Goal: Task Accomplishment & Management: Manage account settings

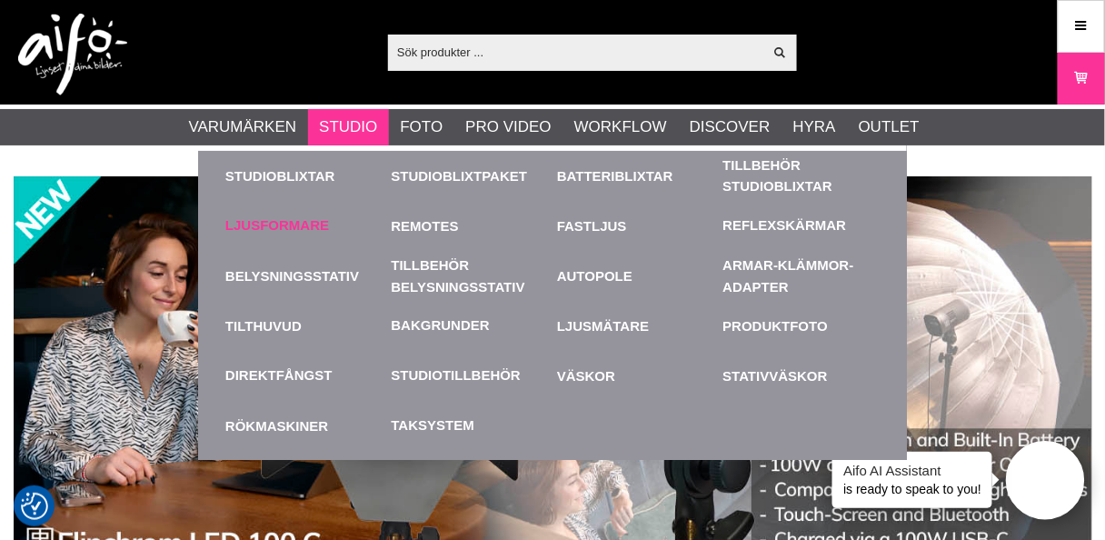
click at [278, 224] on link "Ljusformare" at bounding box center [277, 225] width 104 height 21
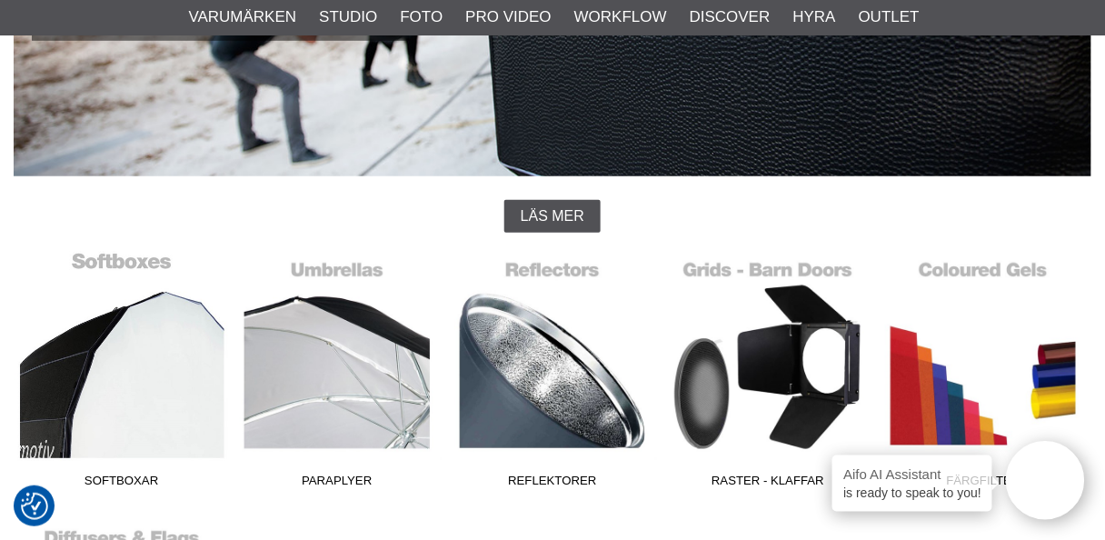
scroll to position [363, 0]
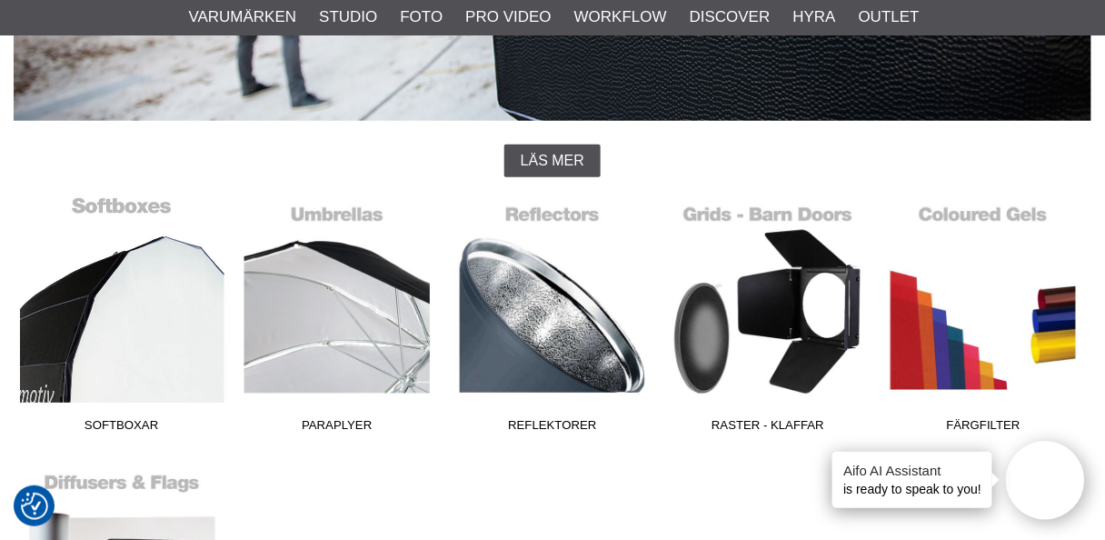
click at [156, 351] on link "Softboxar" at bounding box center [121, 317] width 215 height 245
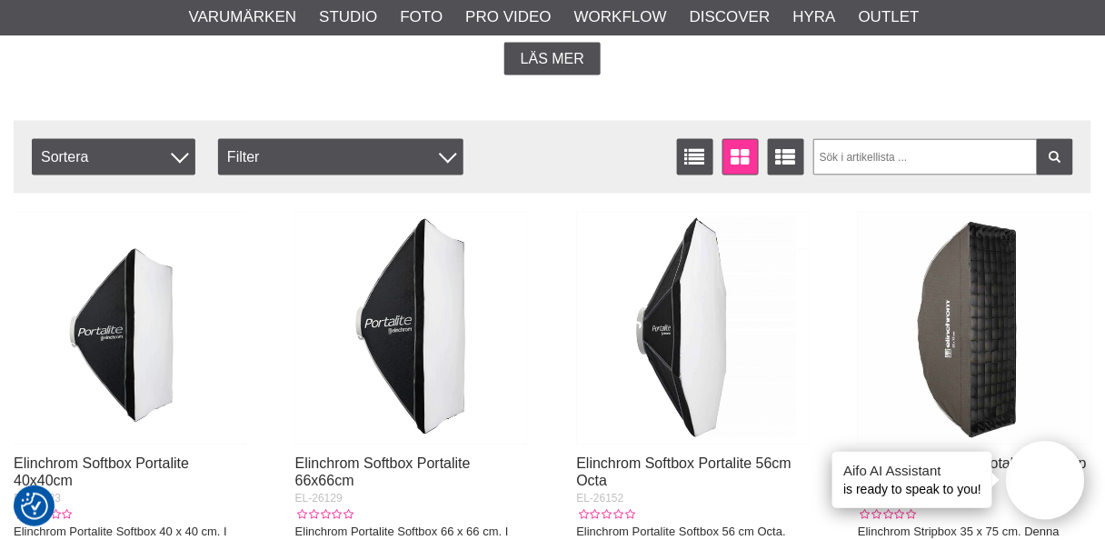
scroll to position [654, 0]
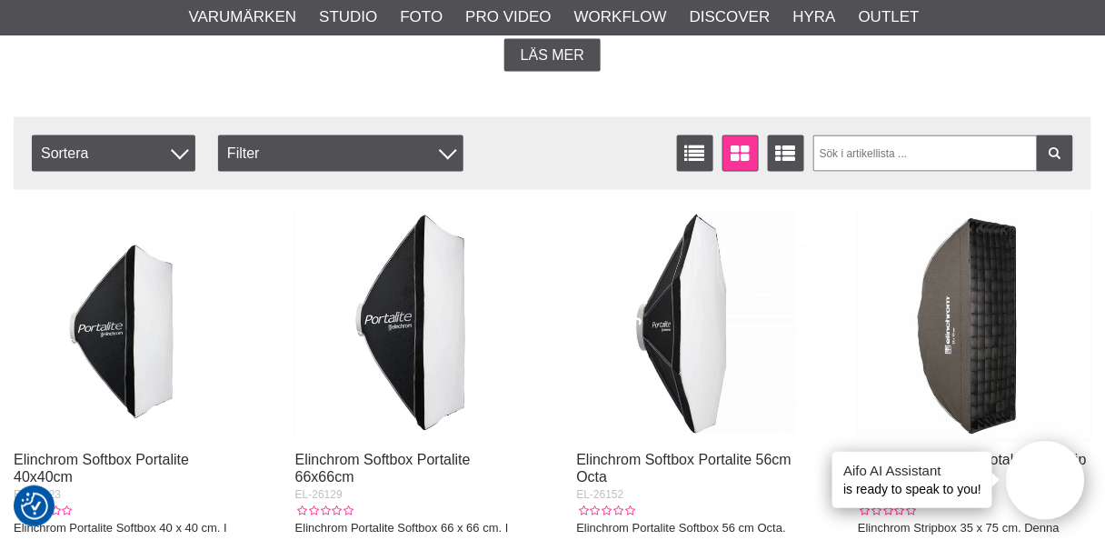
click at [980, 344] on img at bounding box center [974, 324] width 233 height 233
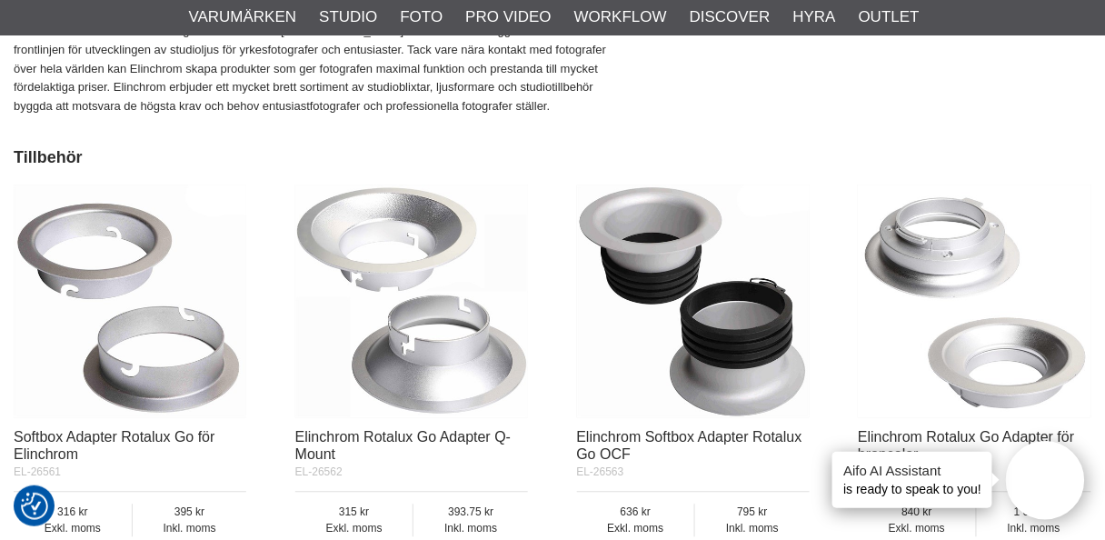
scroll to position [2689, 0]
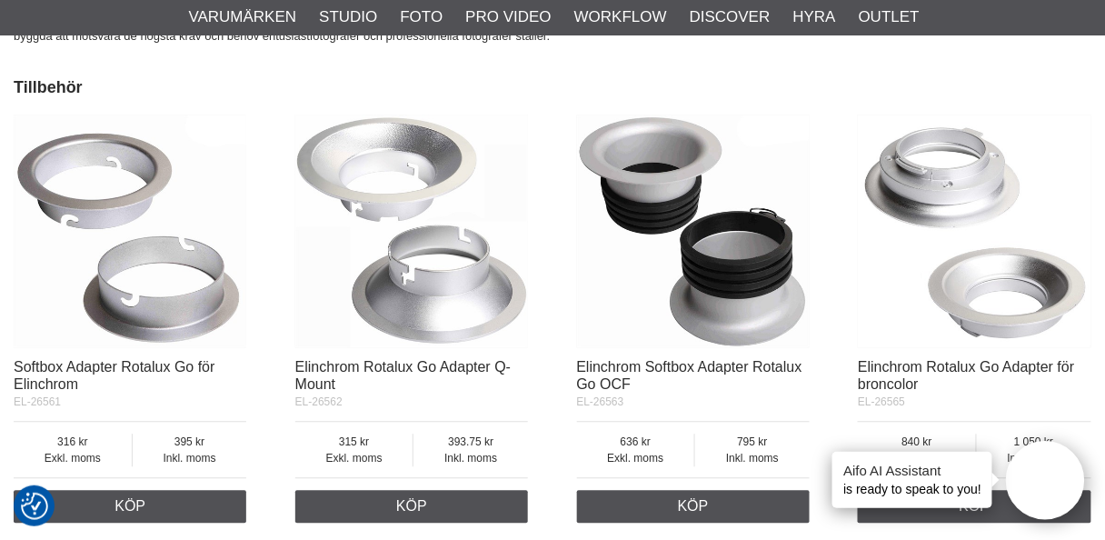
click at [417, 279] on img at bounding box center [411, 230] width 233 height 233
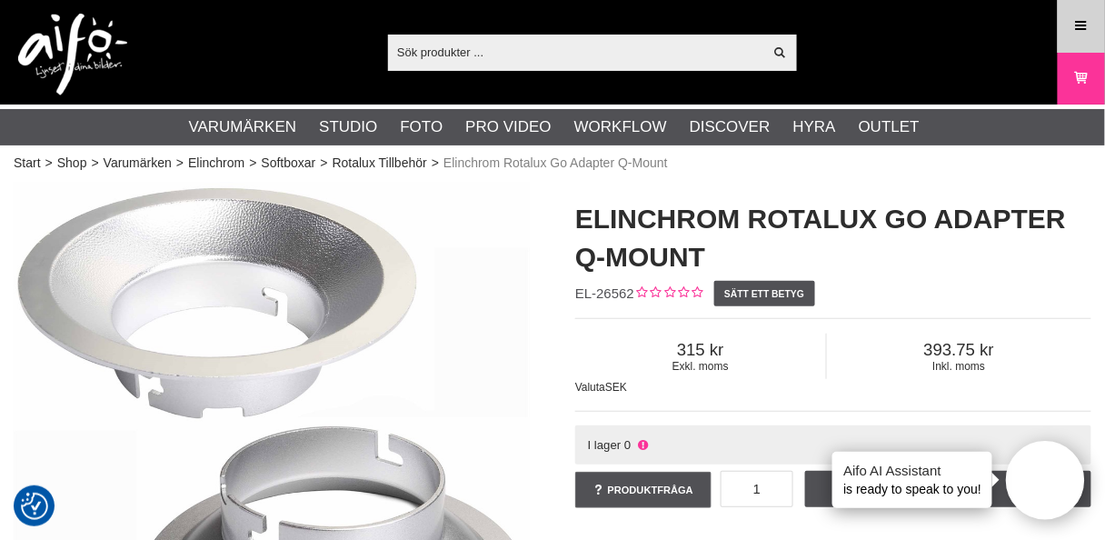
click at [1078, 23] on icon at bounding box center [1081, 26] width 16 height 20
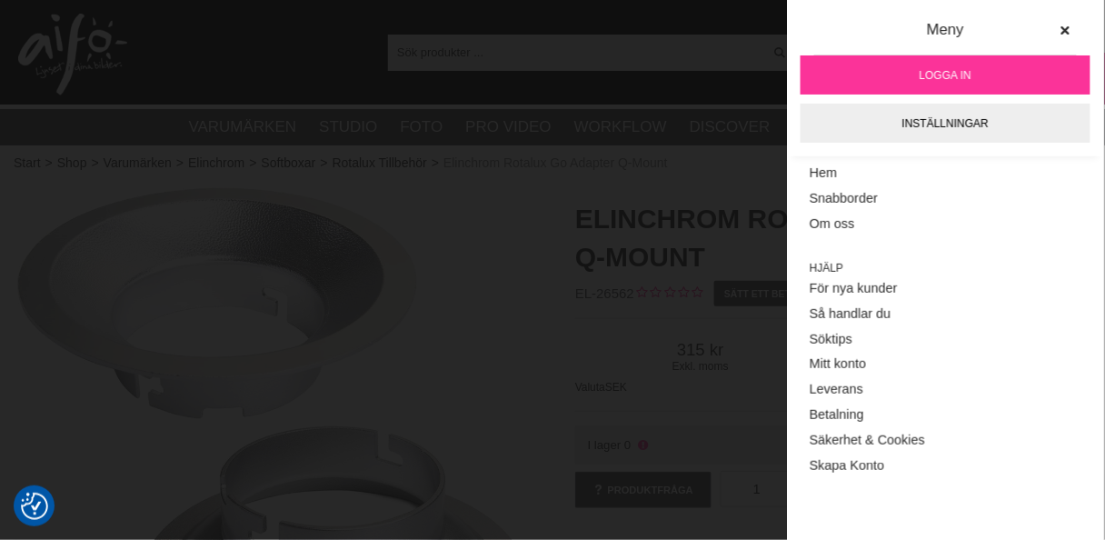
click at [937, 67] on span "Logga in" at bounding box center [945, 75] width 52 height 16
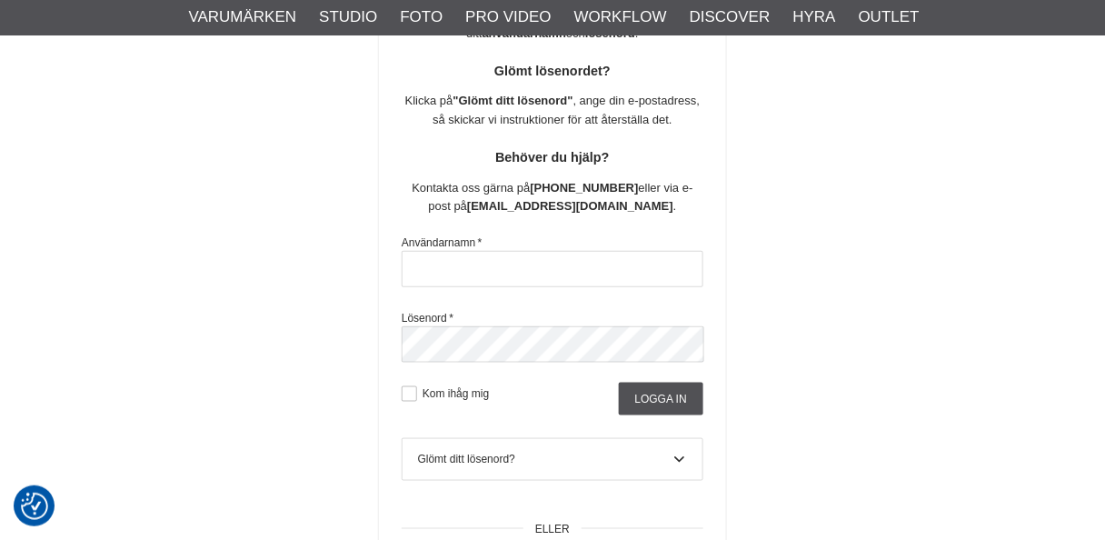
scroll to position [320, 0]
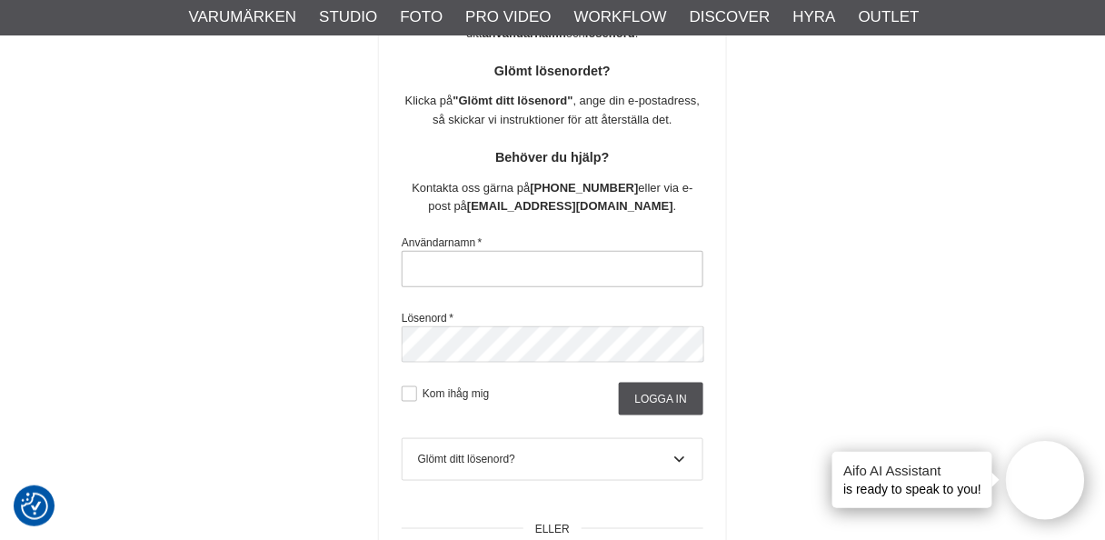
click at [462, 264] on input "text" at bounding box center [553, 269] width 302 height 36
type input "nils.olsson.uppsala@gmail.com"
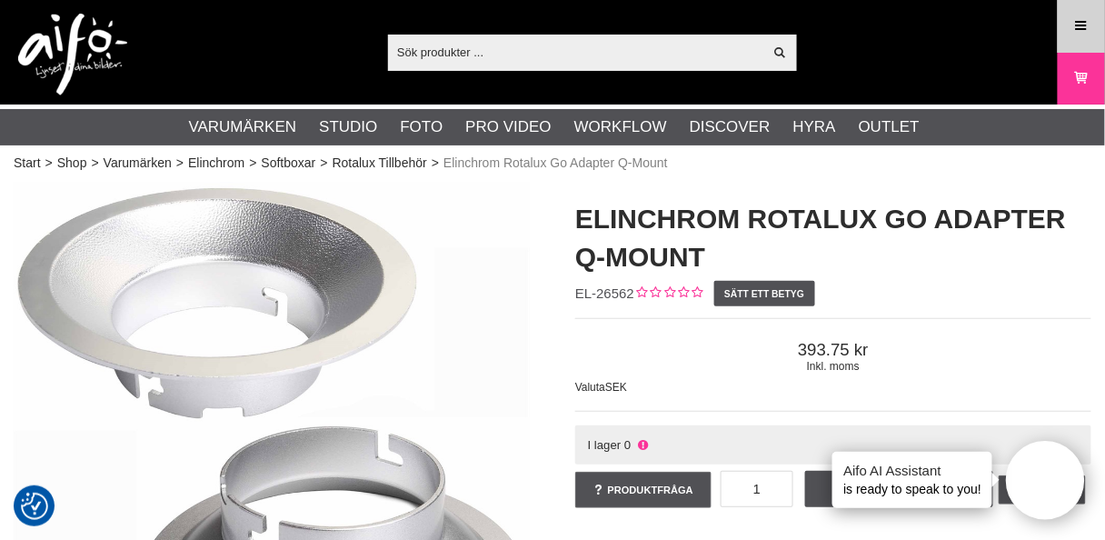
click at [1078, 25] on icon at bounding box center [1081, 26] width 16 height 20
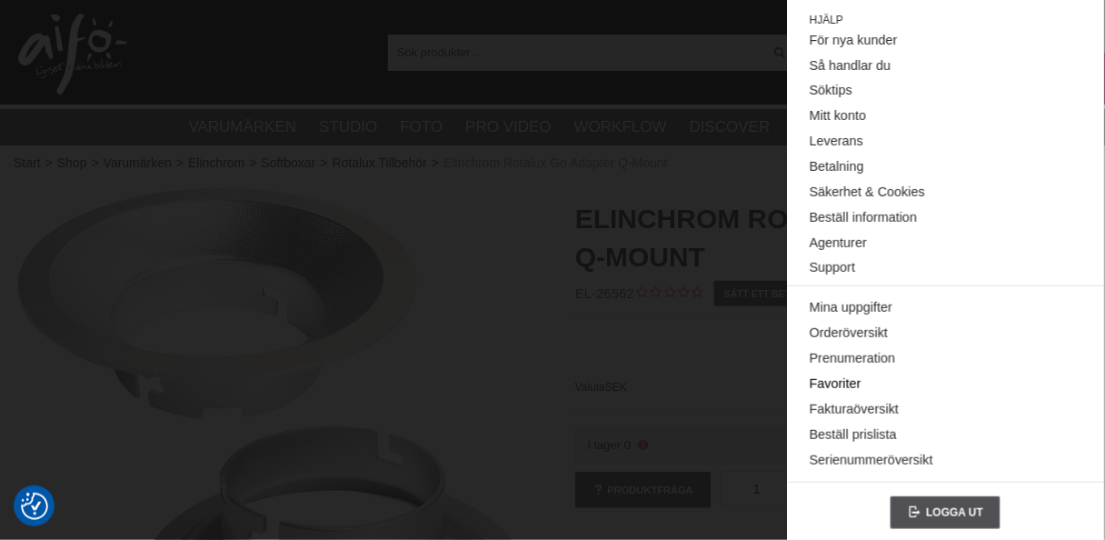
scroll to position [274, 0]
click at [843, 329] on link "Orderöversikt" at bounding box center [946, 332] width 272 height 25
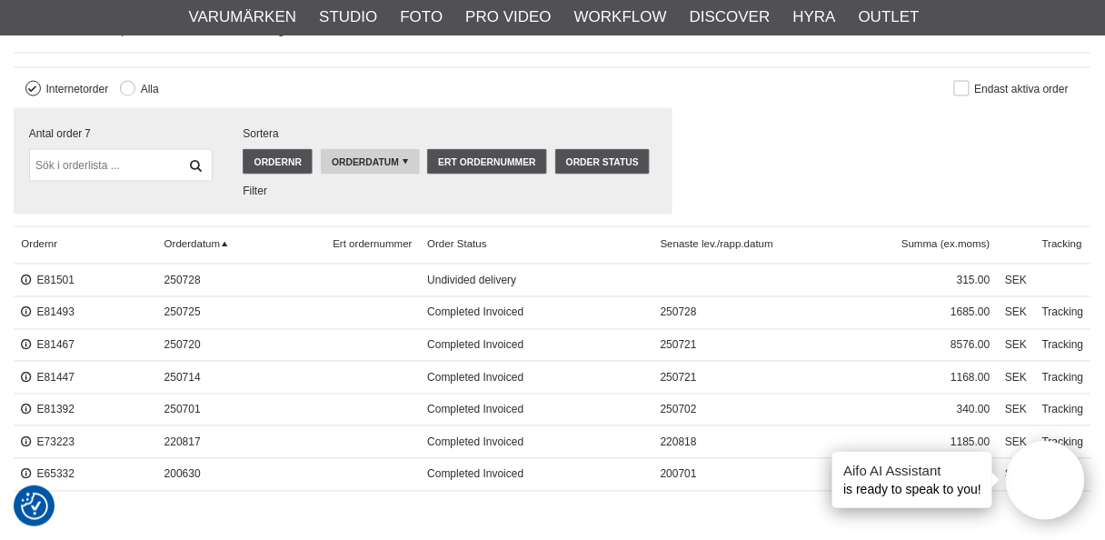
scroll to position [654, 0]
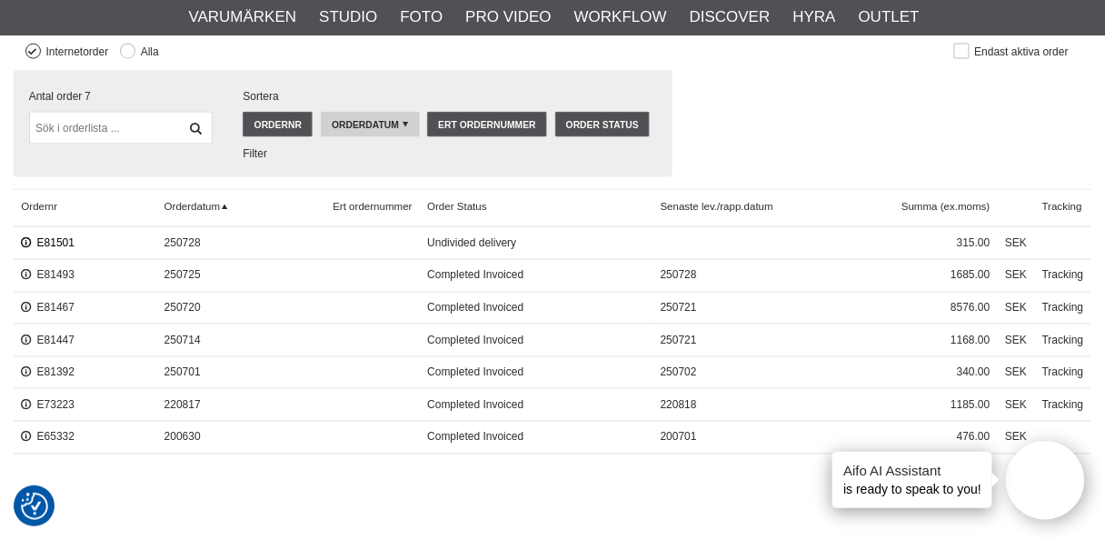
click at [46, 240] on link "E81501" at bounding box center [48, 243] width 54 height 13
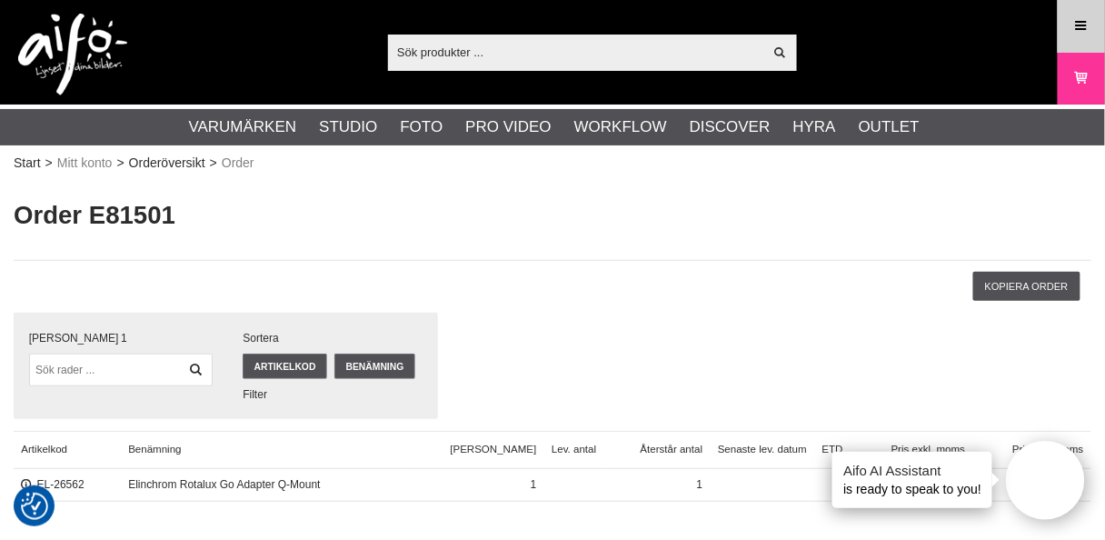
click at [1073, 22] on icon at bounding box center [1081, 26] width 16 height 20
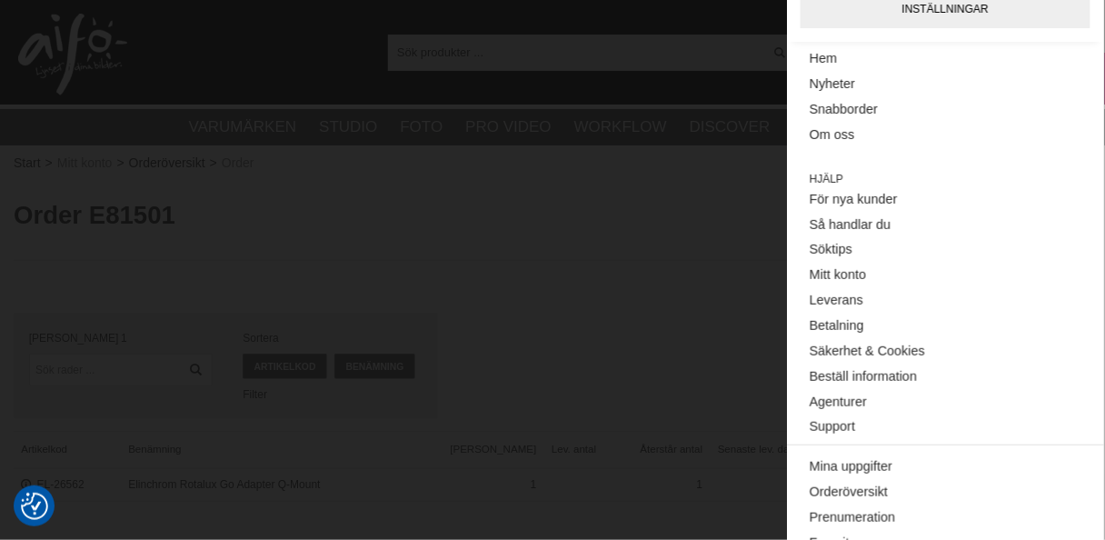
scroll to position [274, 0]
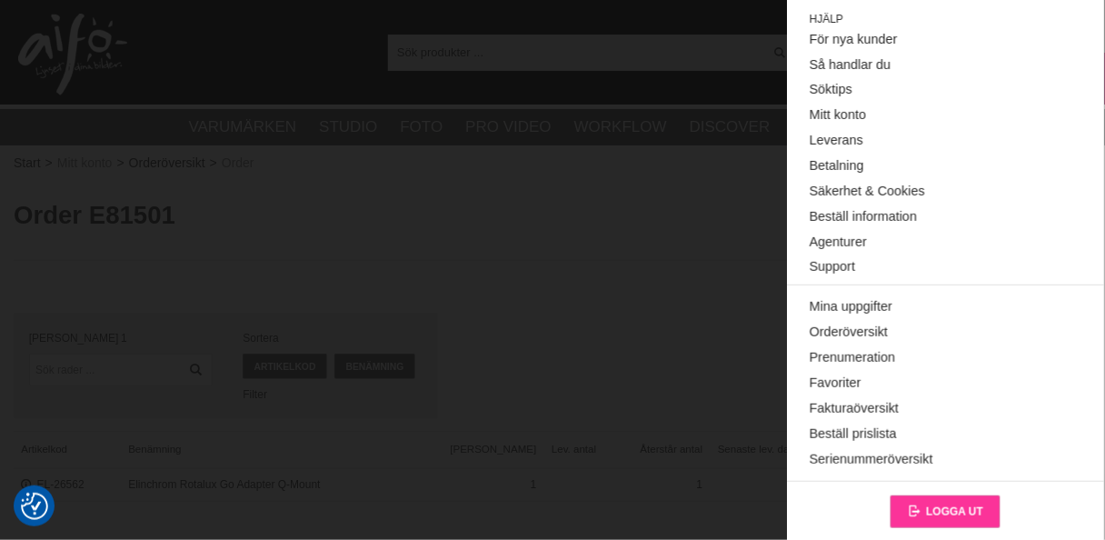
click at [952, 509] on span "Logga ut" at bounding box center [954, 511] width 57 height 13
